Goal: Task Accomplishment & Management: Manage account settings

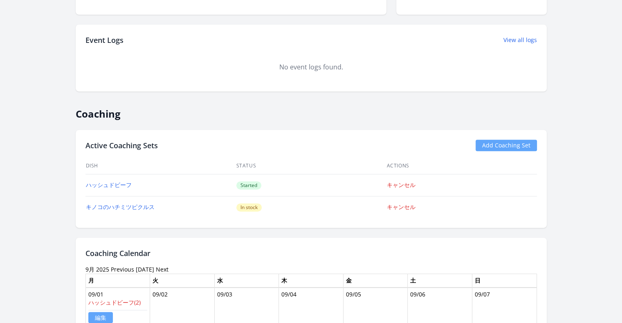
scroll to position [368, 0]
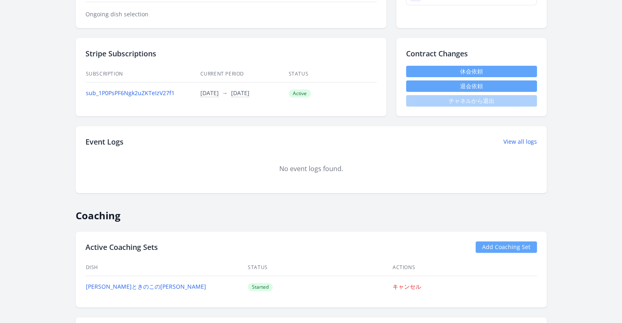
scroll to position [327, 0]
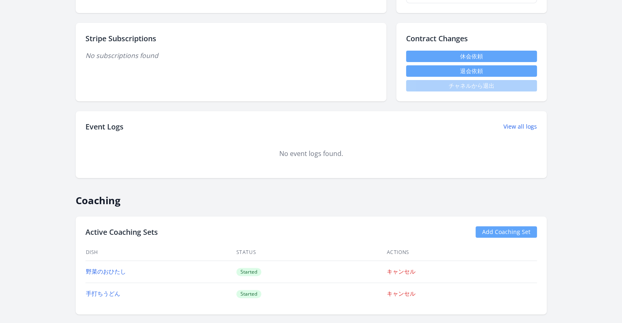
scroll to position [327, 0]
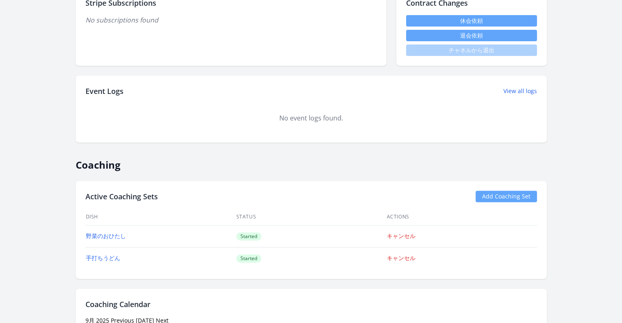
click at [509, 194] on link "Add Coaching Set" at bounding box center [506, 196] width 61 height 11
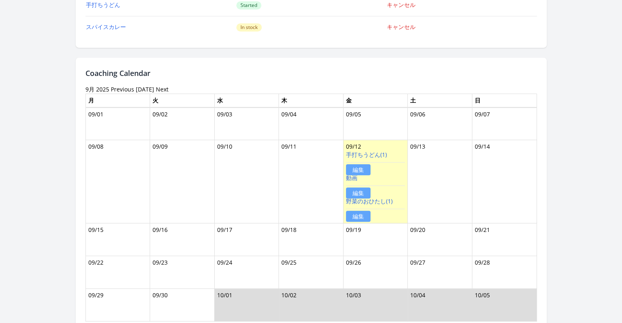
scroll to position [613, 0]
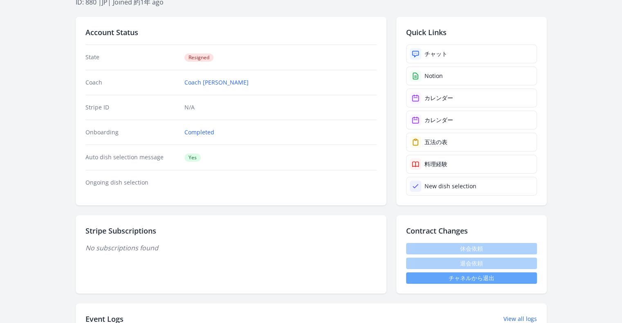
scroll to position [164, 0]
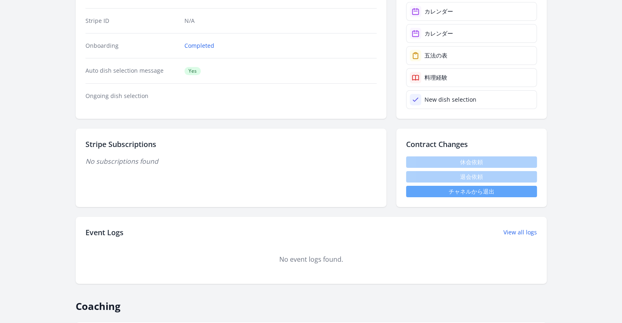
click at [465, 191] on link "チャネルから退出" at bounding box center [471, 191] width 131 height 11
